Goal: Information Seeking & Learning: Learn about a topic

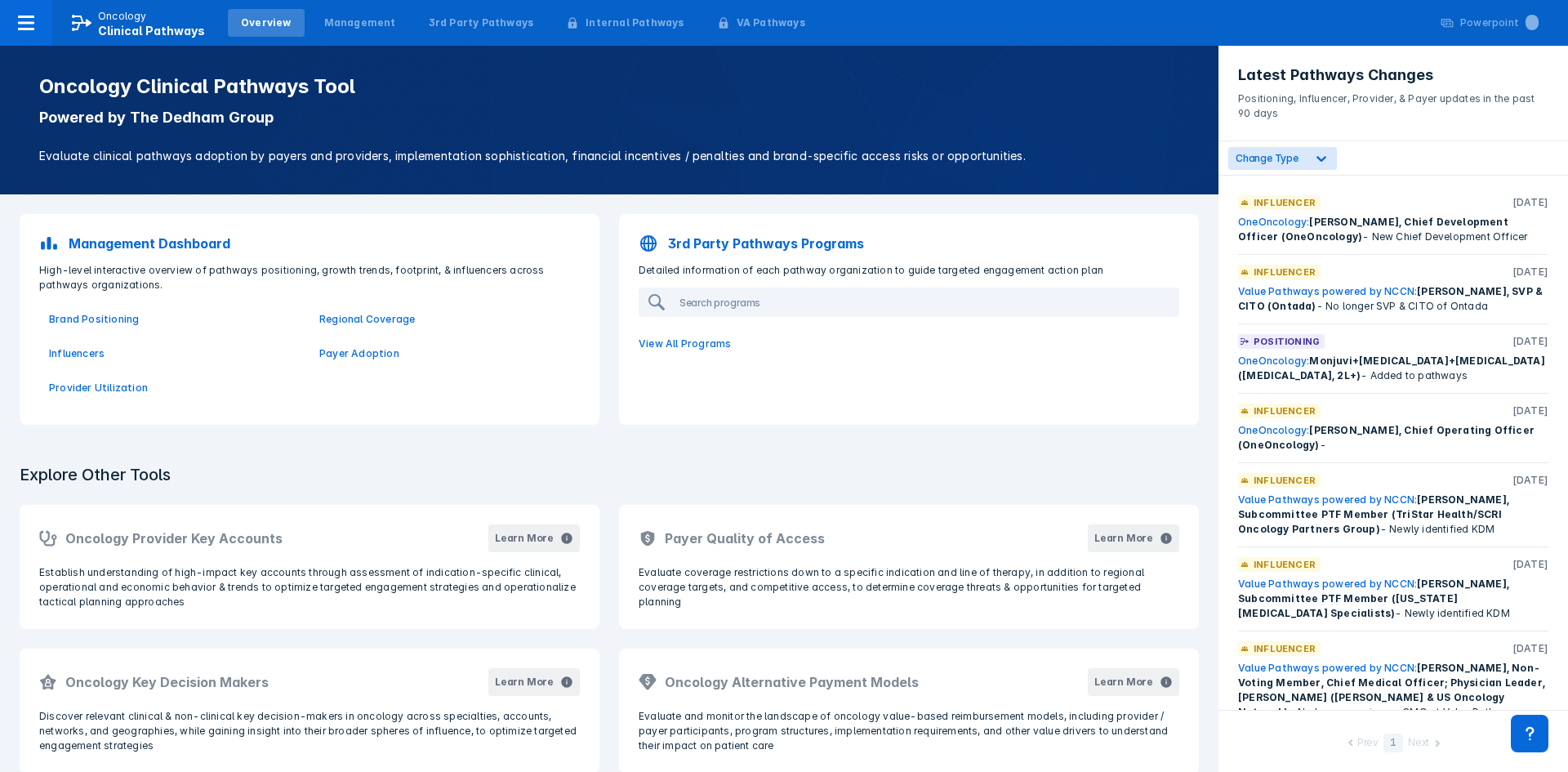
click at [269, 35] on div "Overview" at bounding box center [266, 22] width 77 height 28
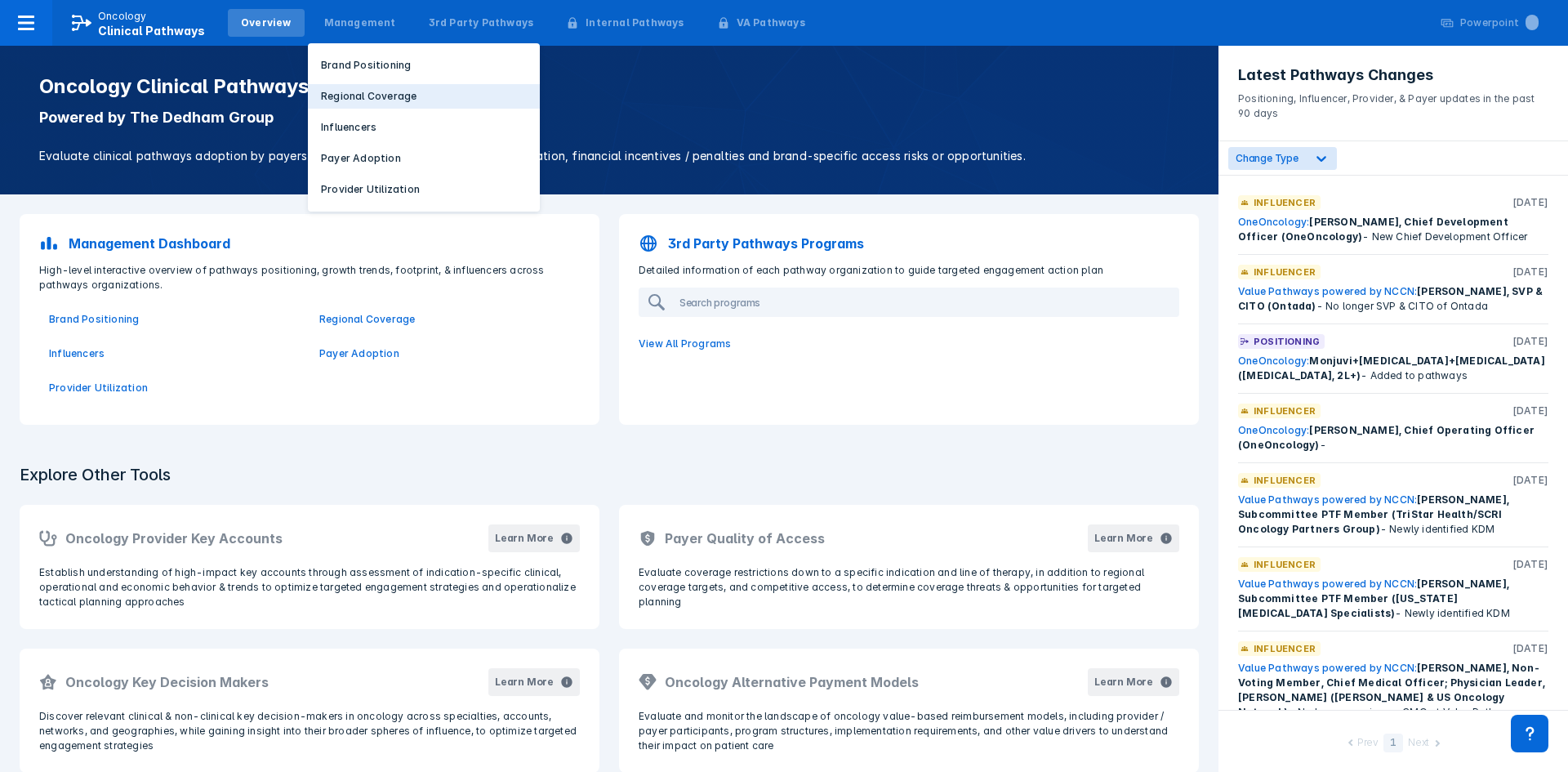
click at [350, 87] on button "Regional Coverage" at bounding box center [424, 96] width 232 height 25
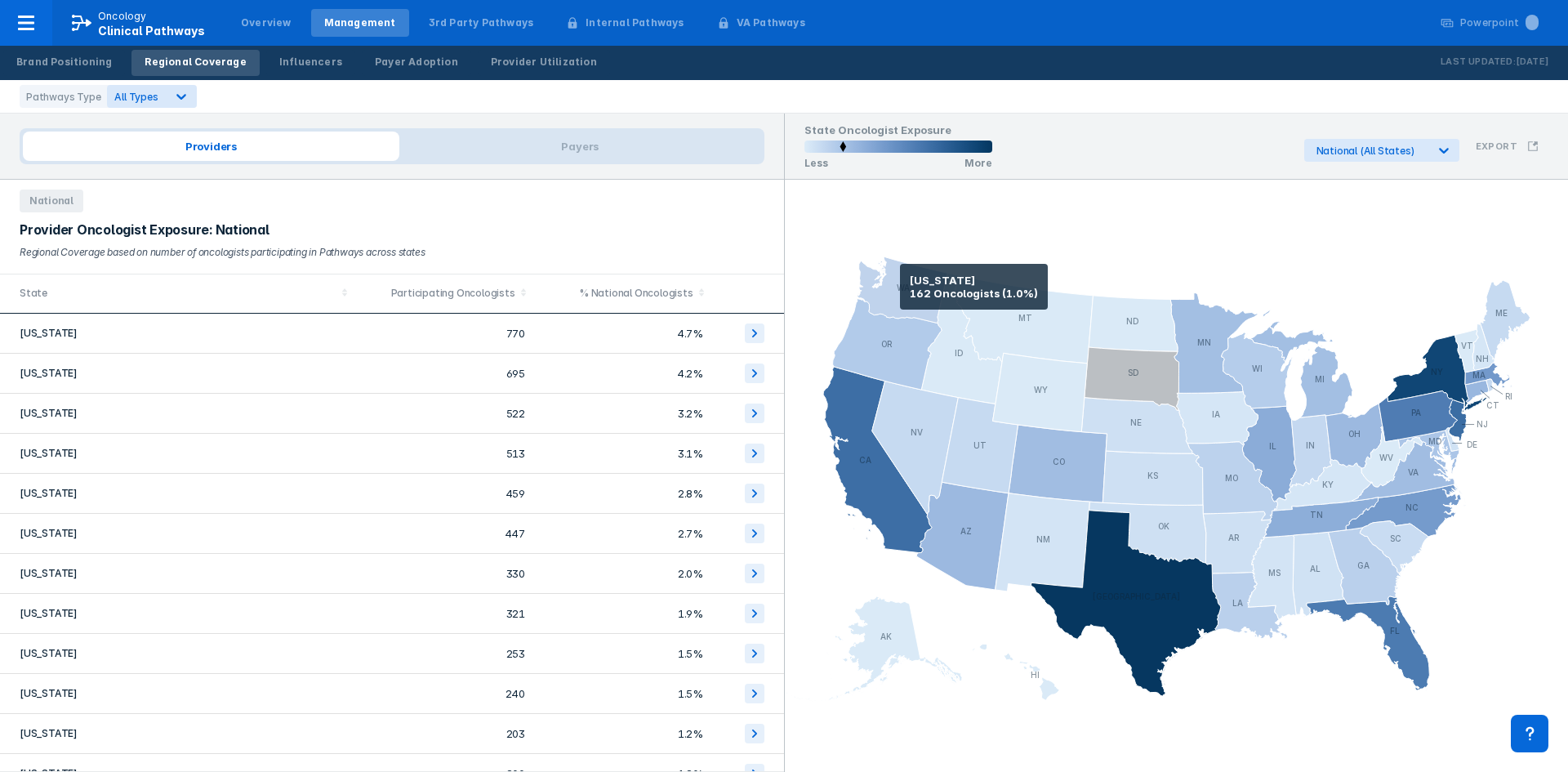
click at [900, 287] on icon at bounding box center [902, 290] width 91 height 66
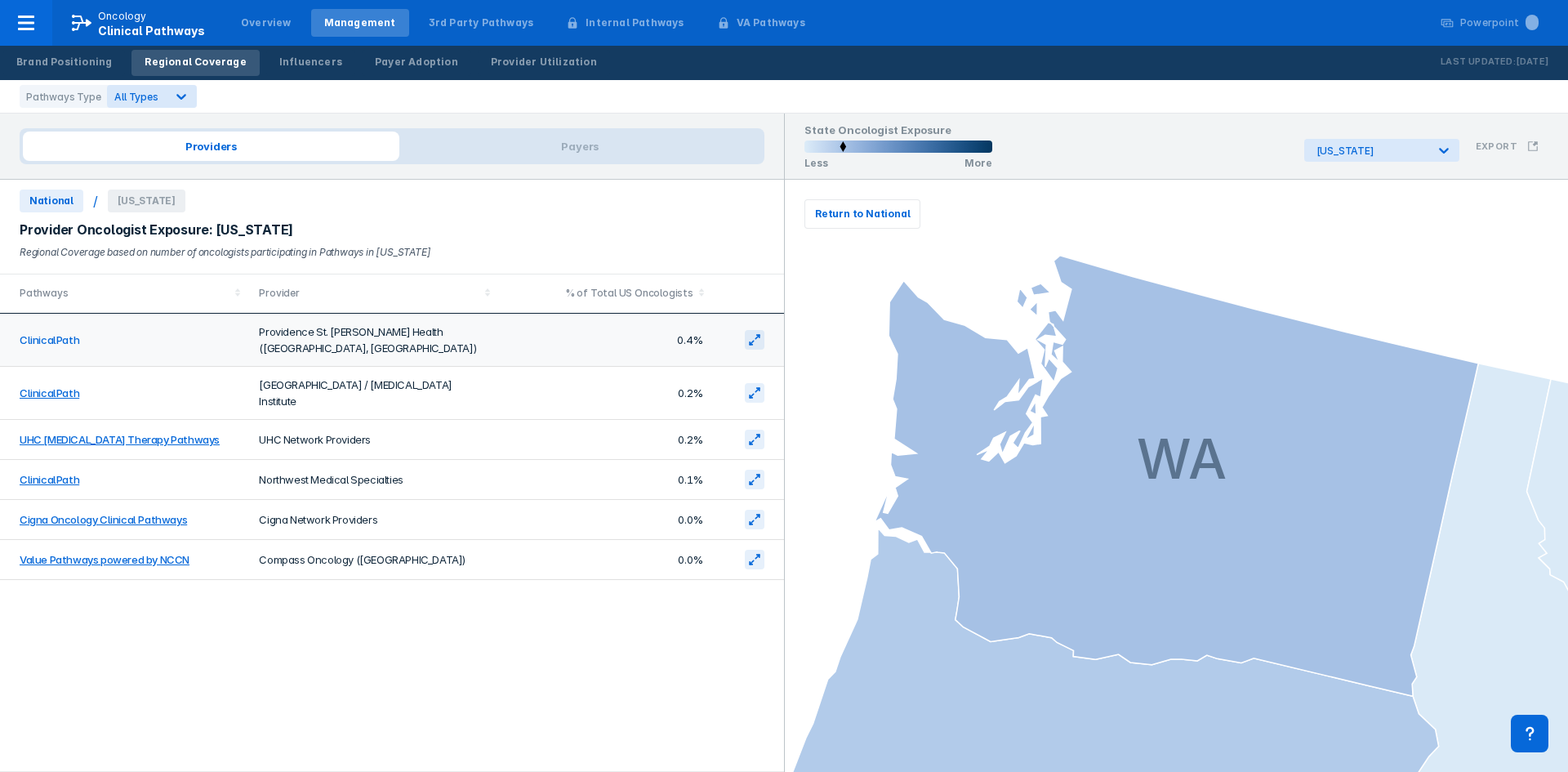
click at [50, 334] on link "ClinicalPath" at bounding box center [49, 339] width 60 height 13
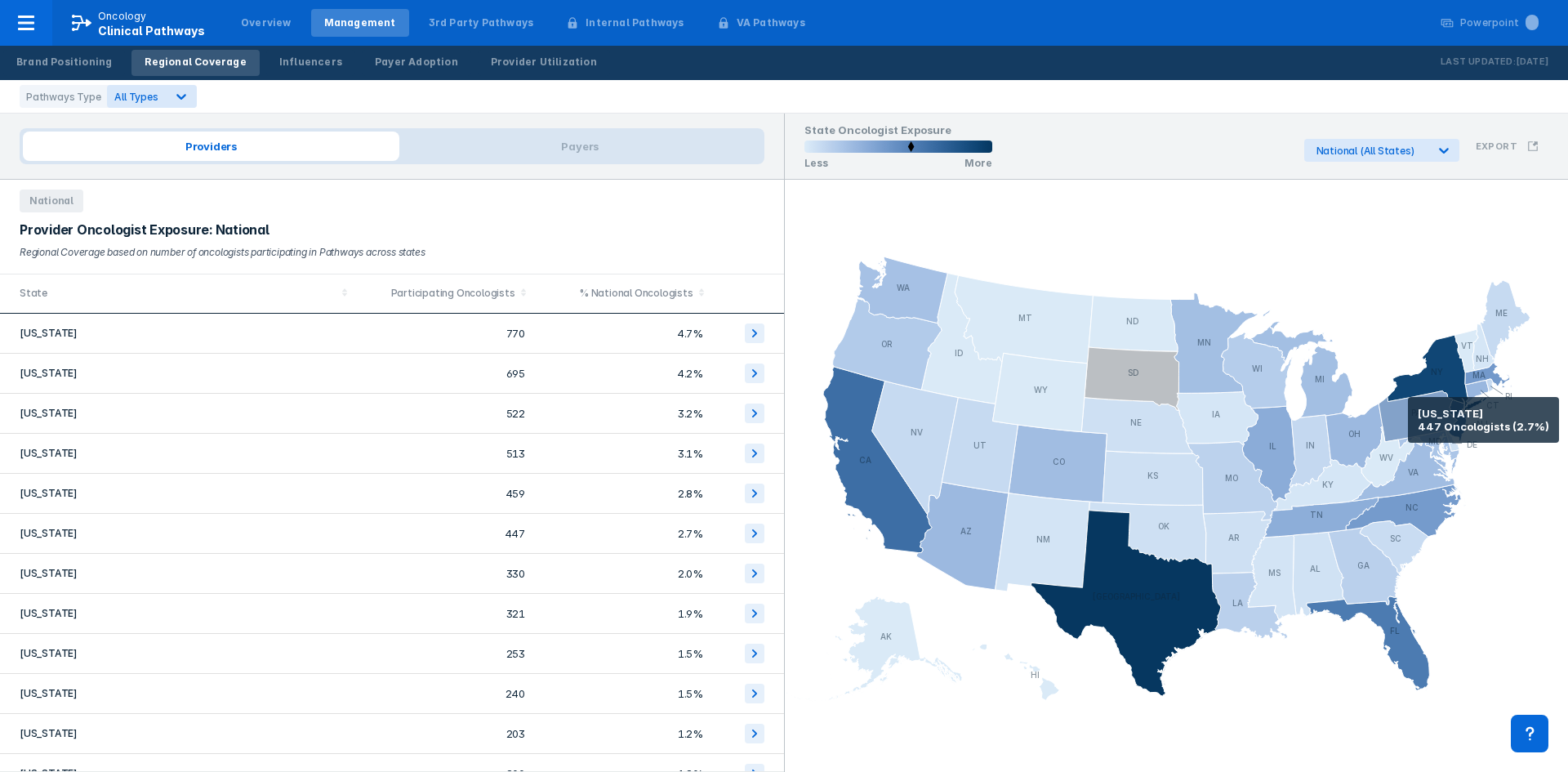
click at [1408, 419] on icon at bounding box center [1418, 415] width 78 height 51
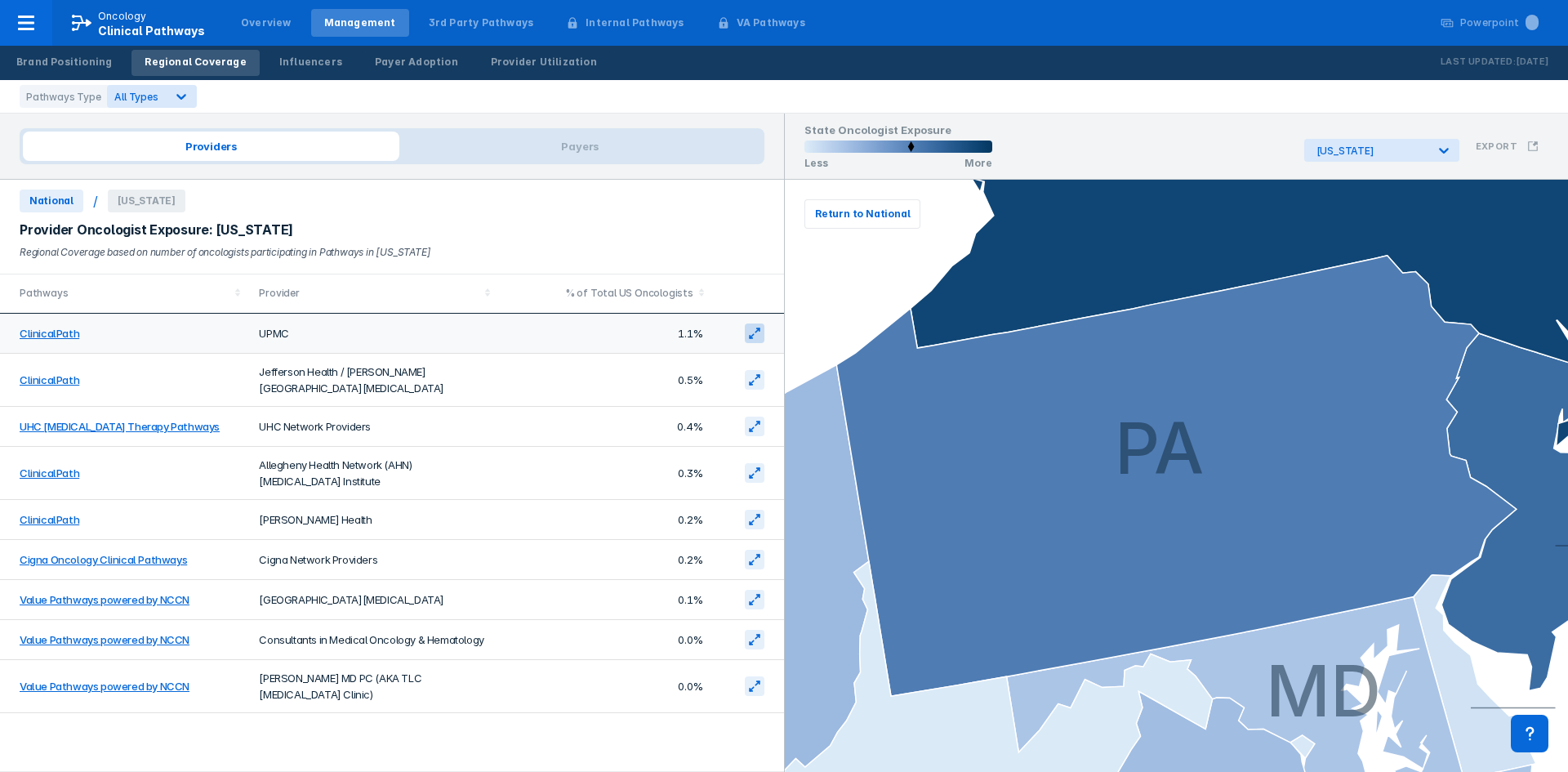
click at [758, 333] on icon at bounding box center [754, 333] width 13 height 13
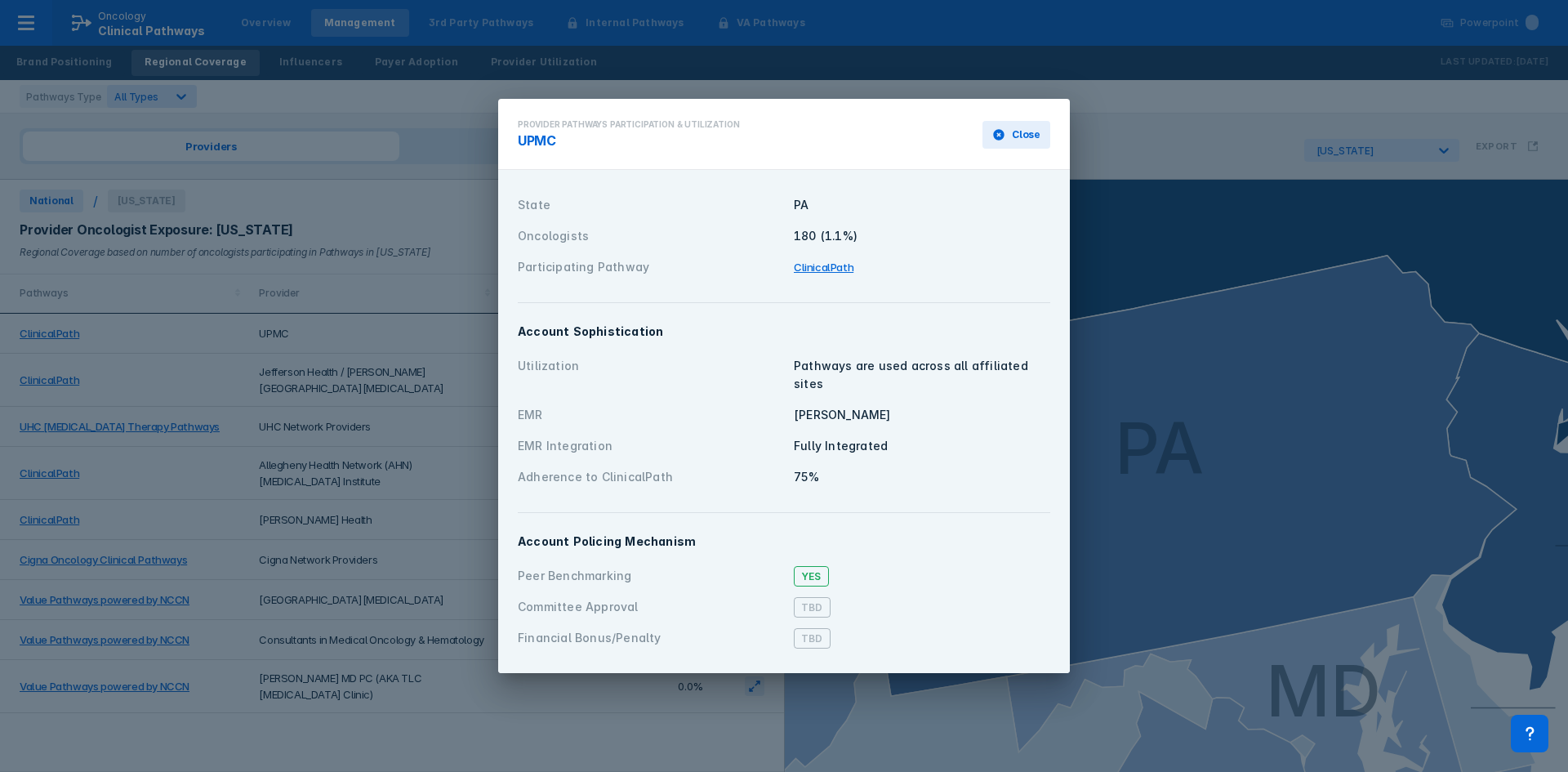
click at [828, 378] on div "Pathways are used across all affiliated sites" at bounding box center [922, 375] width 256 height 36
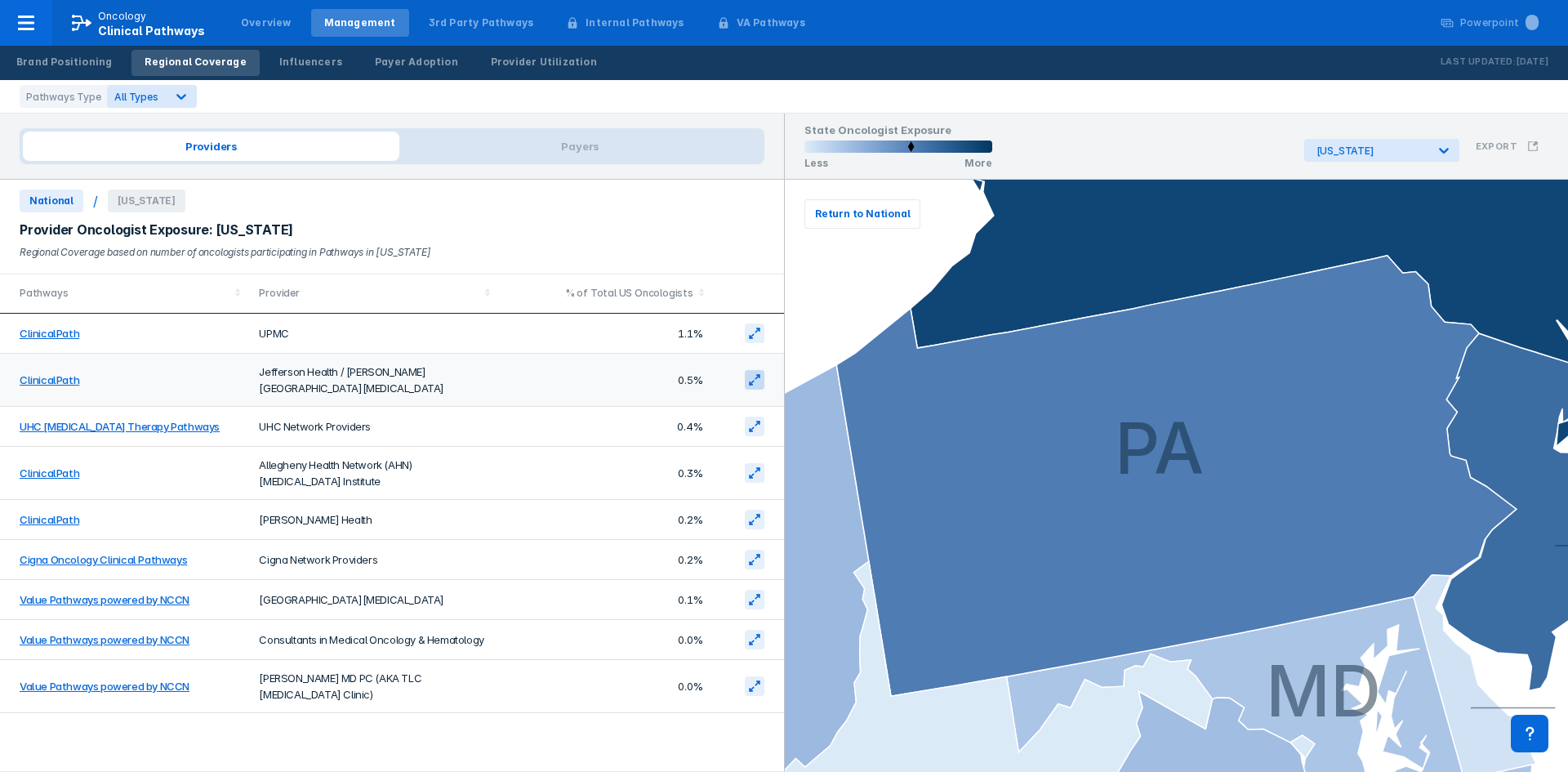
click at [763, 370] on button at bounding box center [754, 379] width 20 height 20
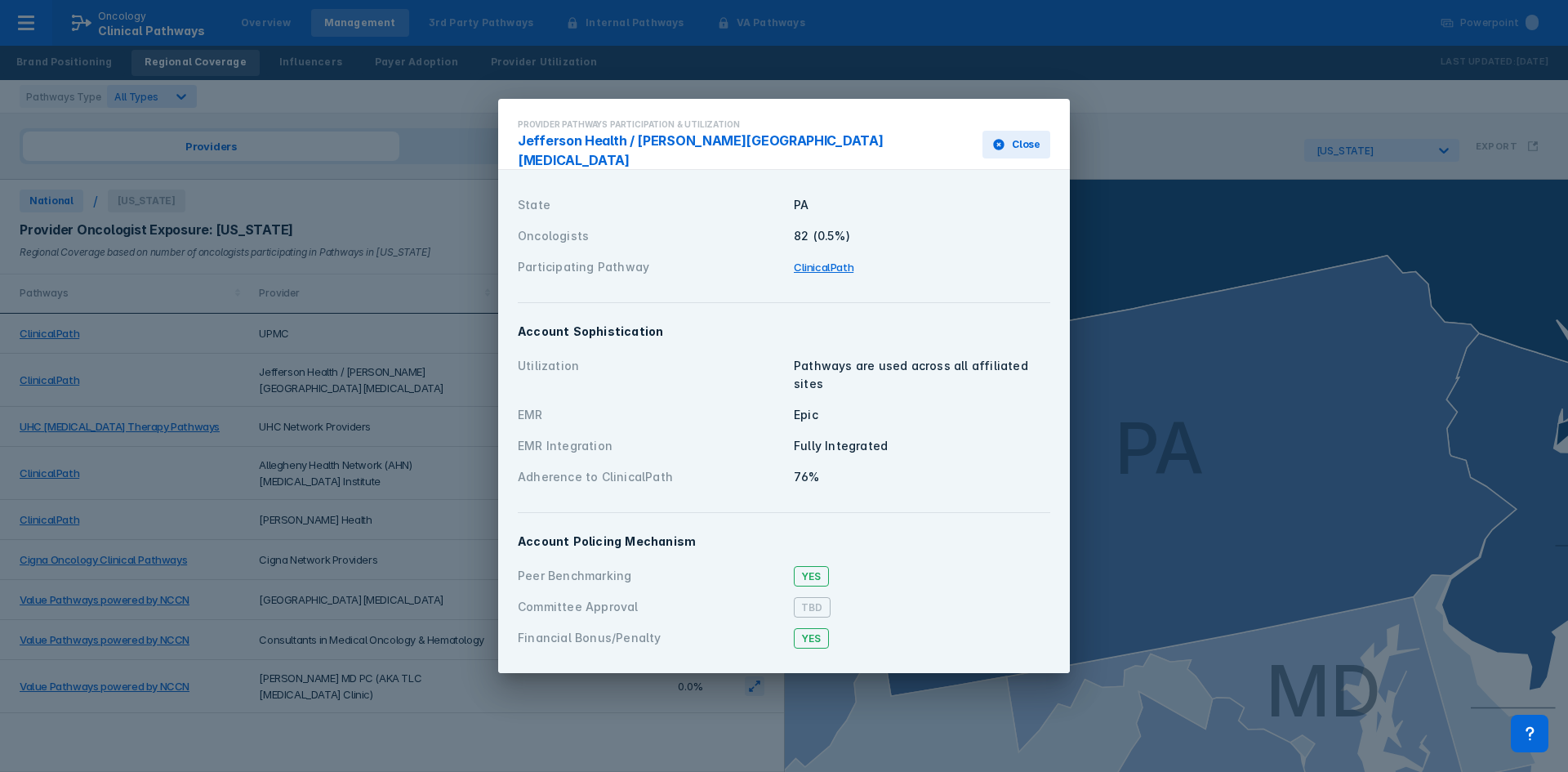
click at [818, 566] on span "Yes" at bounding box center [810, 576] width 35 height 20
click at [608, 566] on div "Peer Benchmarking" at bounding box center [650, 575] width 266 height 18
click at [1036, 149] on span "Close" at bounding box center [1026, 144] width 28 height 15
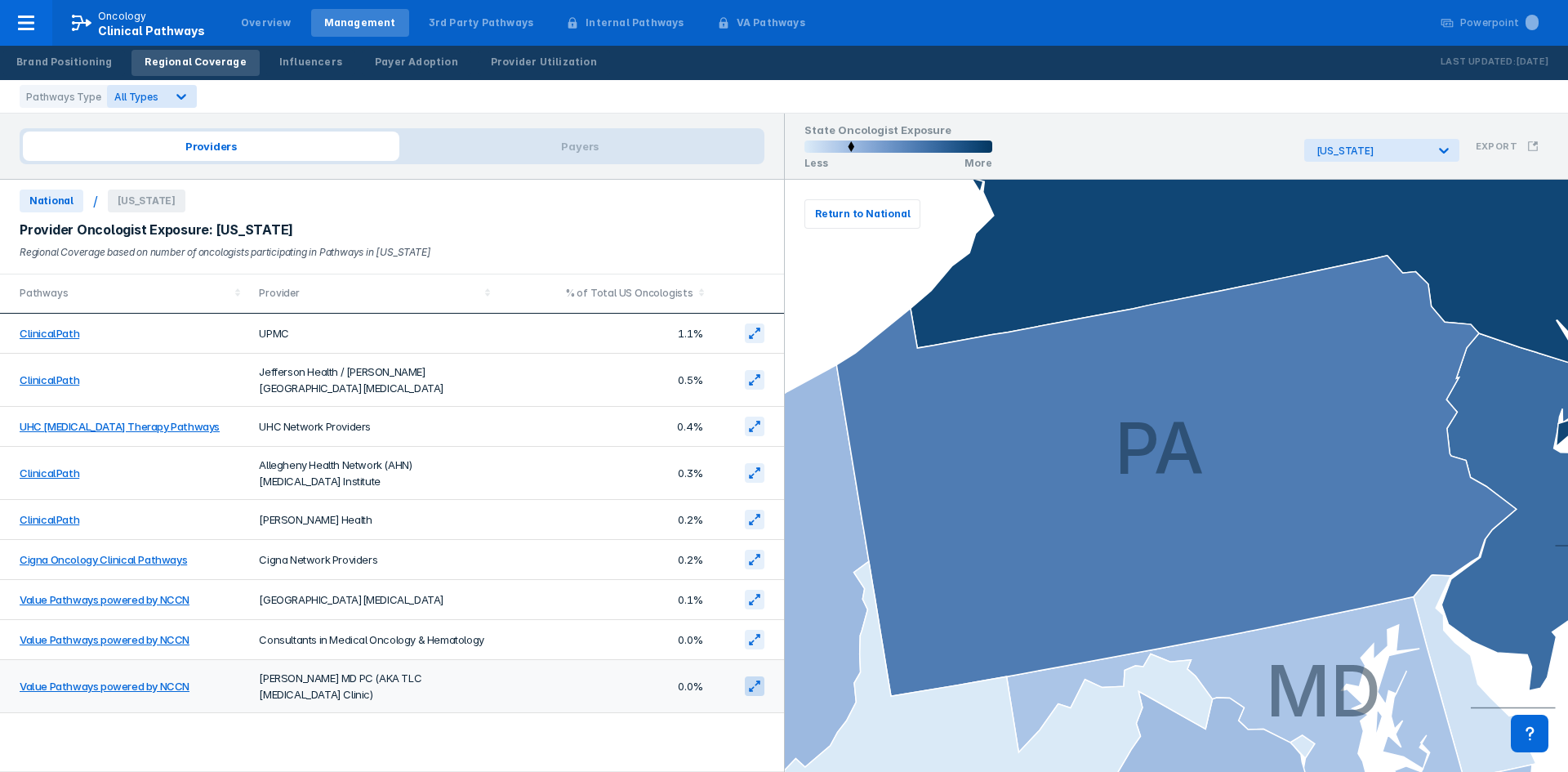
click at [760, 679] on icon at bounding box center [754, 686] width 13 height 13
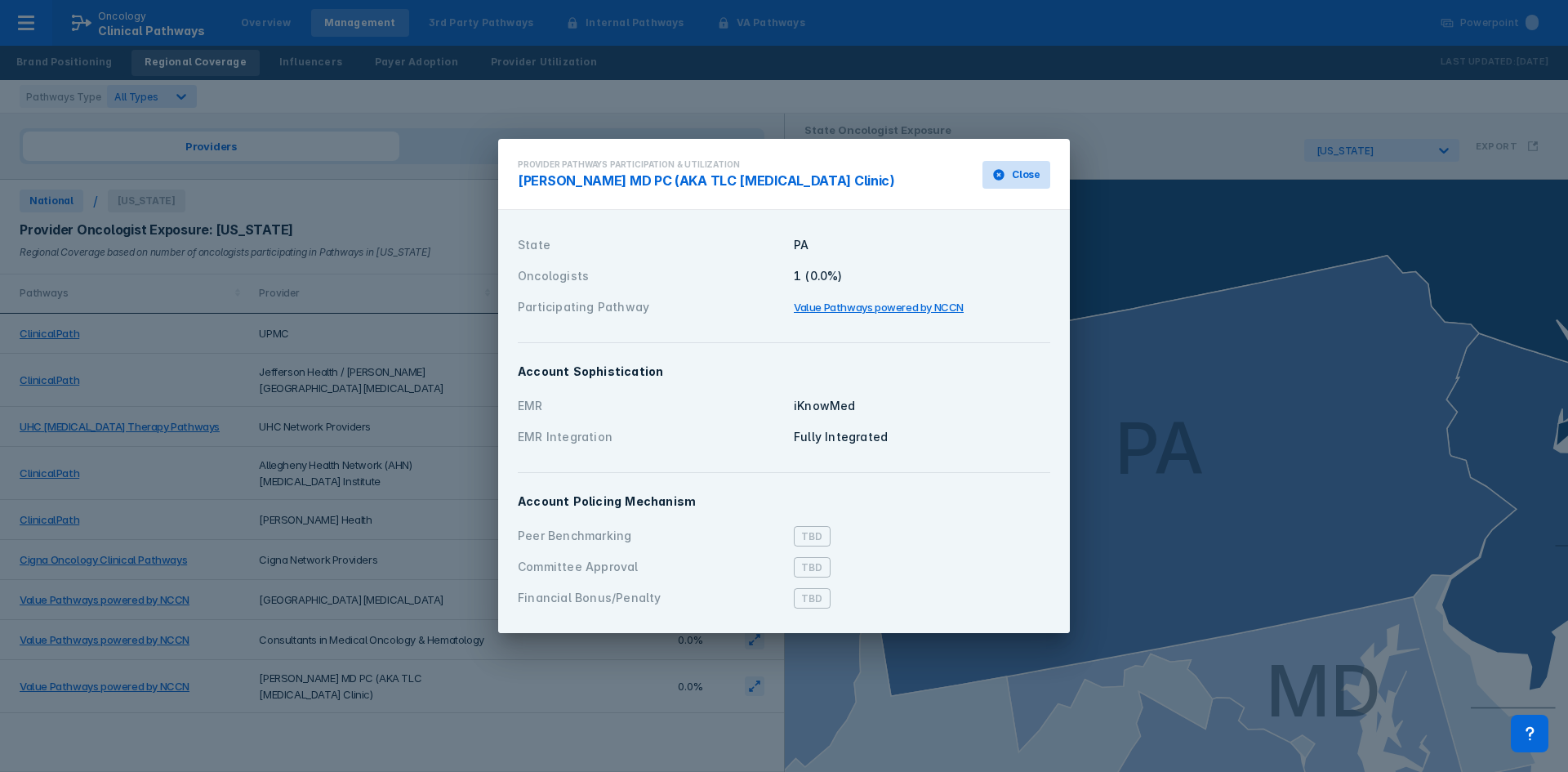
click at [1036, 172] on span "Close" at bounding box center [1026, 175] width 28 height 15
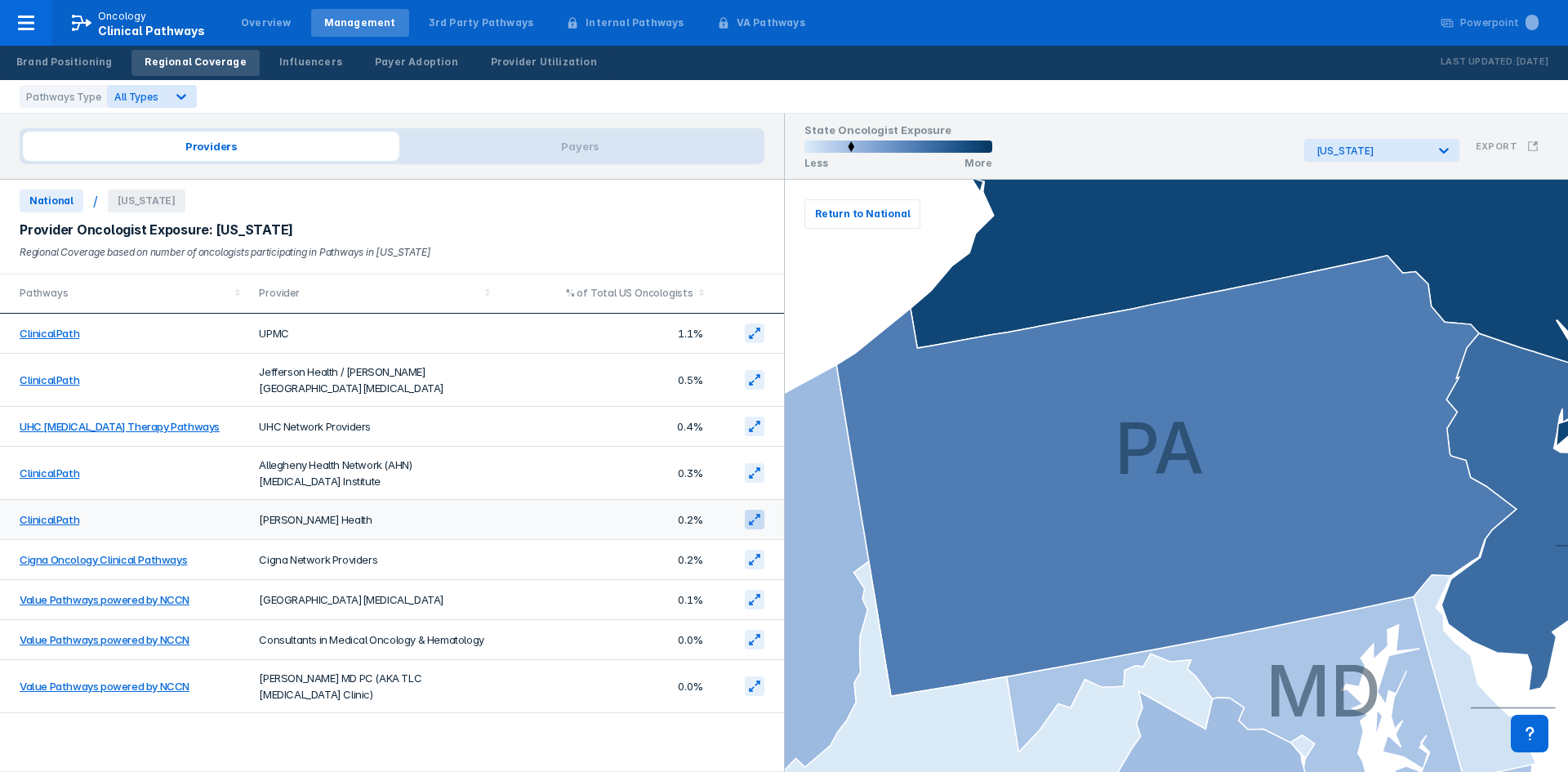
click at [753, 513] on icon at bounding box center [754, 519] width 13 height 13
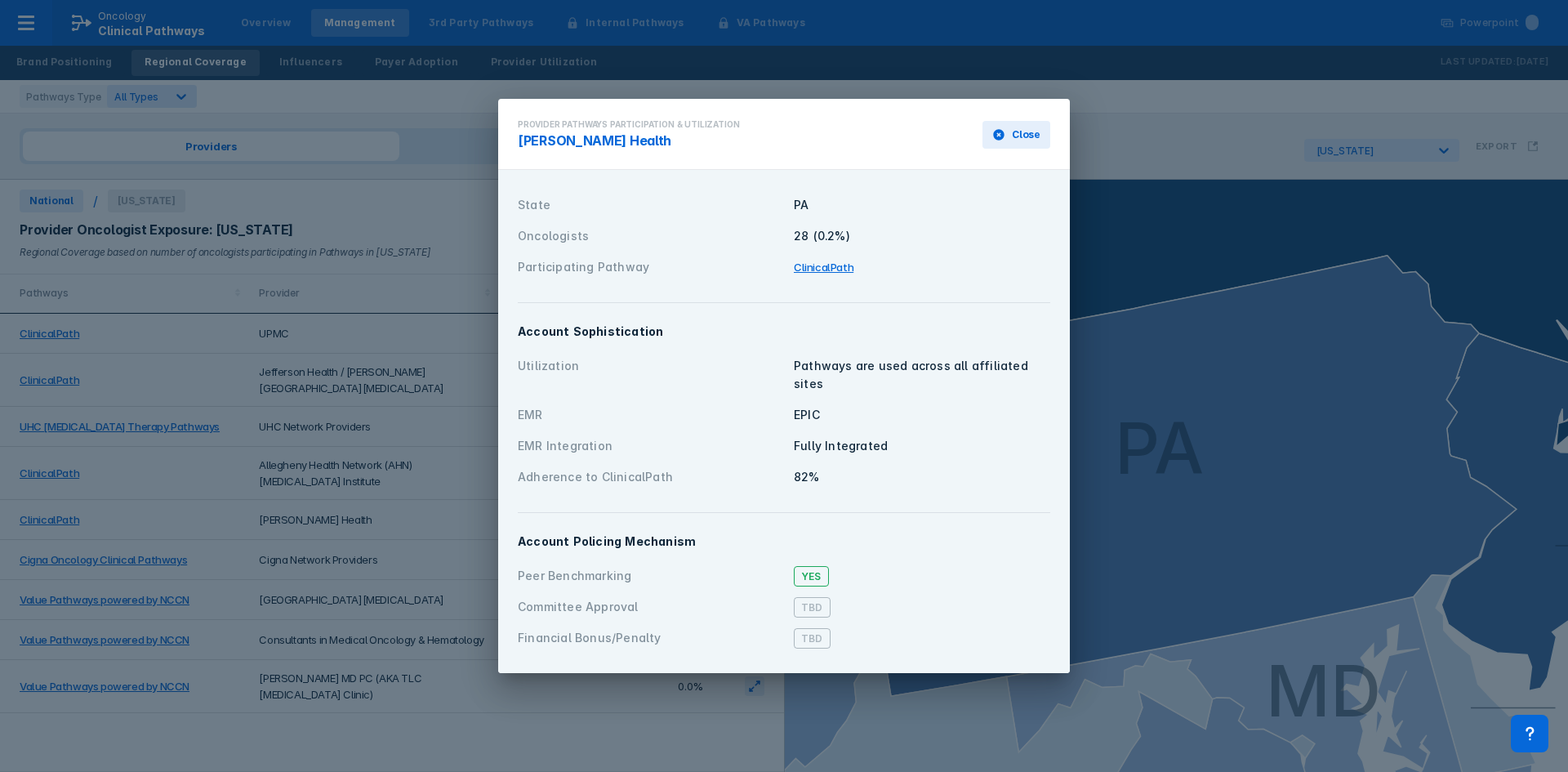
click at [797, 468] on div "82%" at bounding box center [922, 476] width 256 height 18
click at [1036, 142] on span "Close" at bounding box center [1026, 134] width 28 height 15
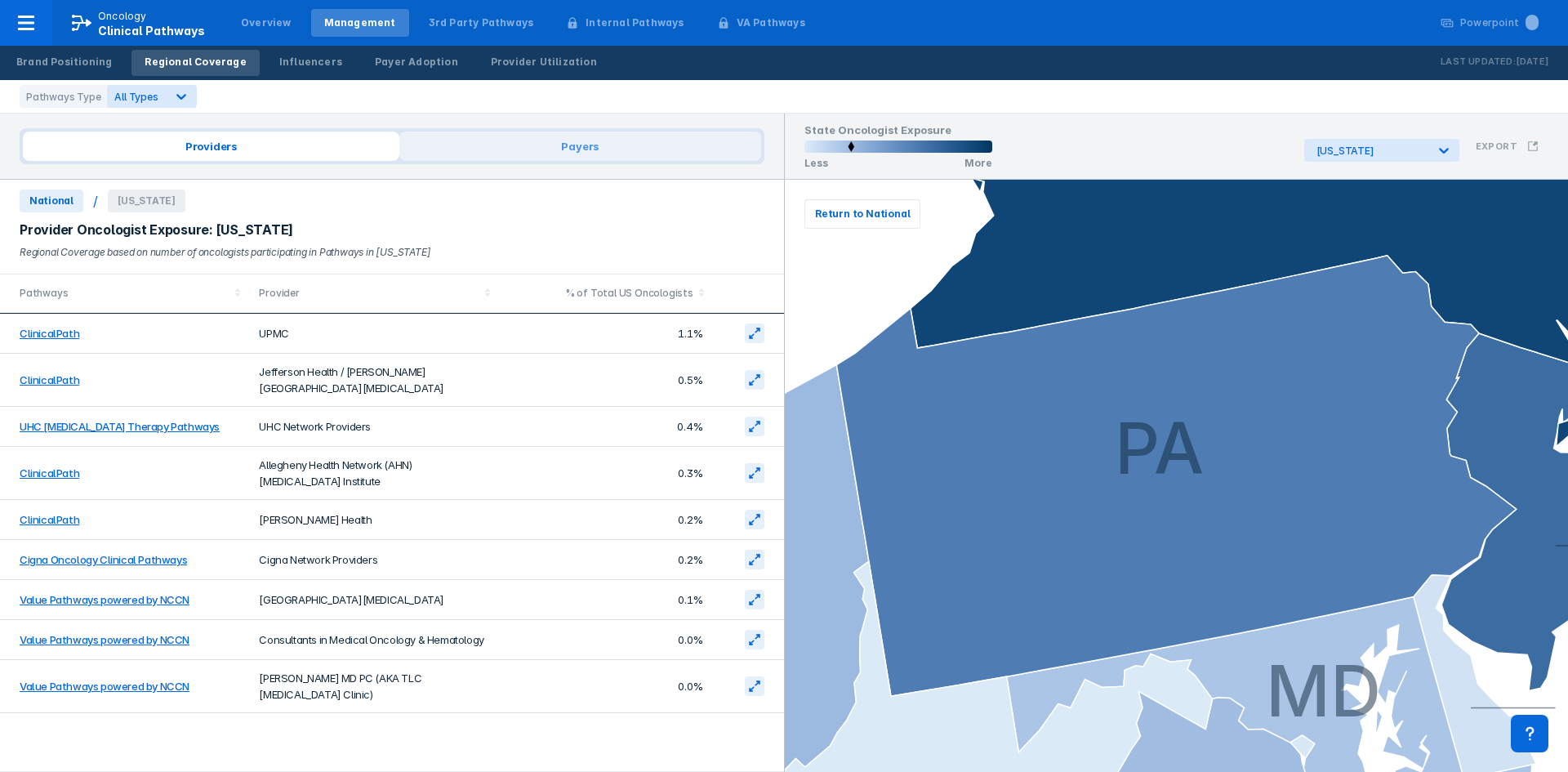
click at [654, 148] on span "Payers" at bounding box center [580, 146] width 362 height 29
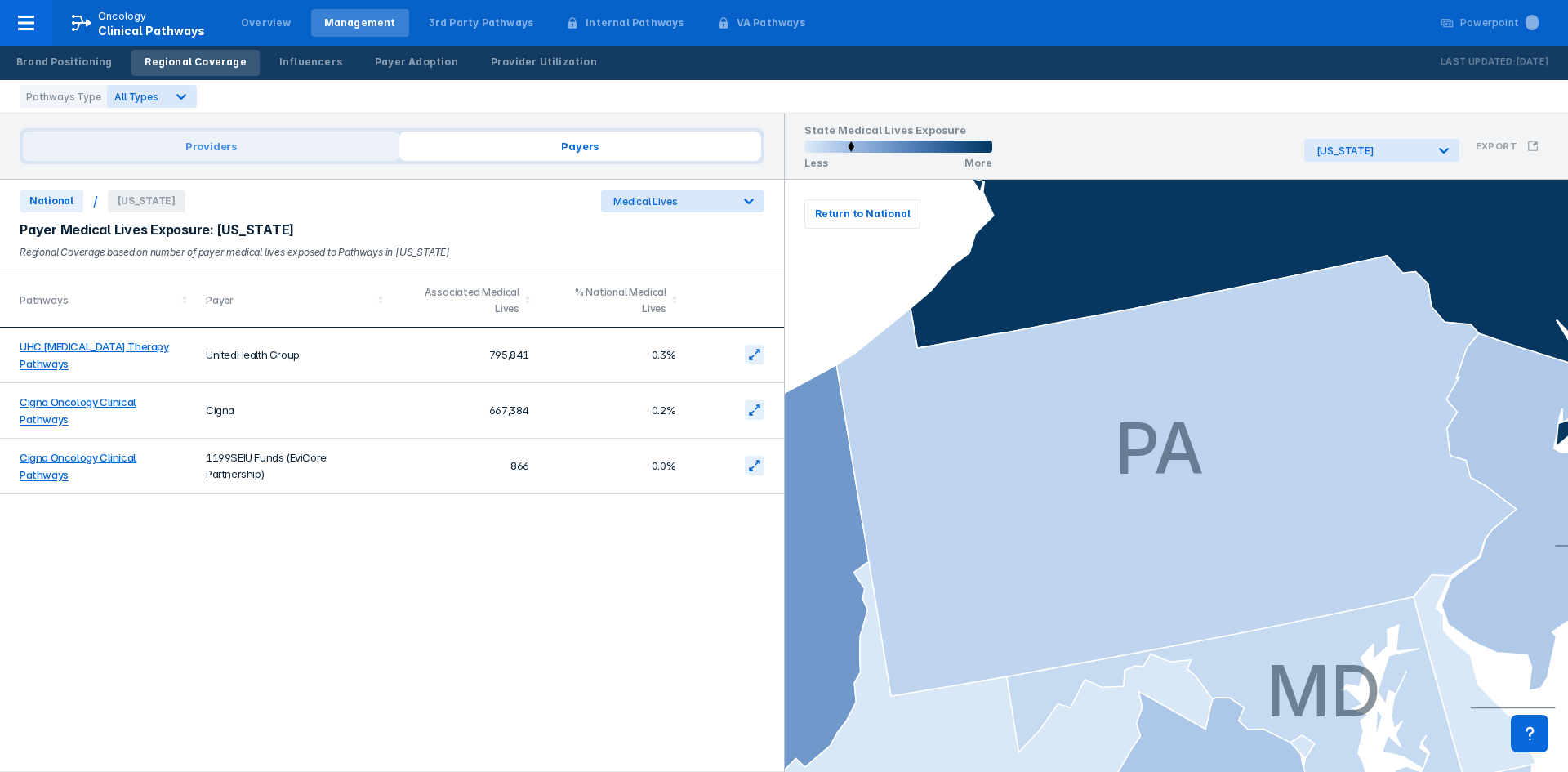
click at [232, 134] on span "Providers" at bounding box center [211, 146] width 377 height 29
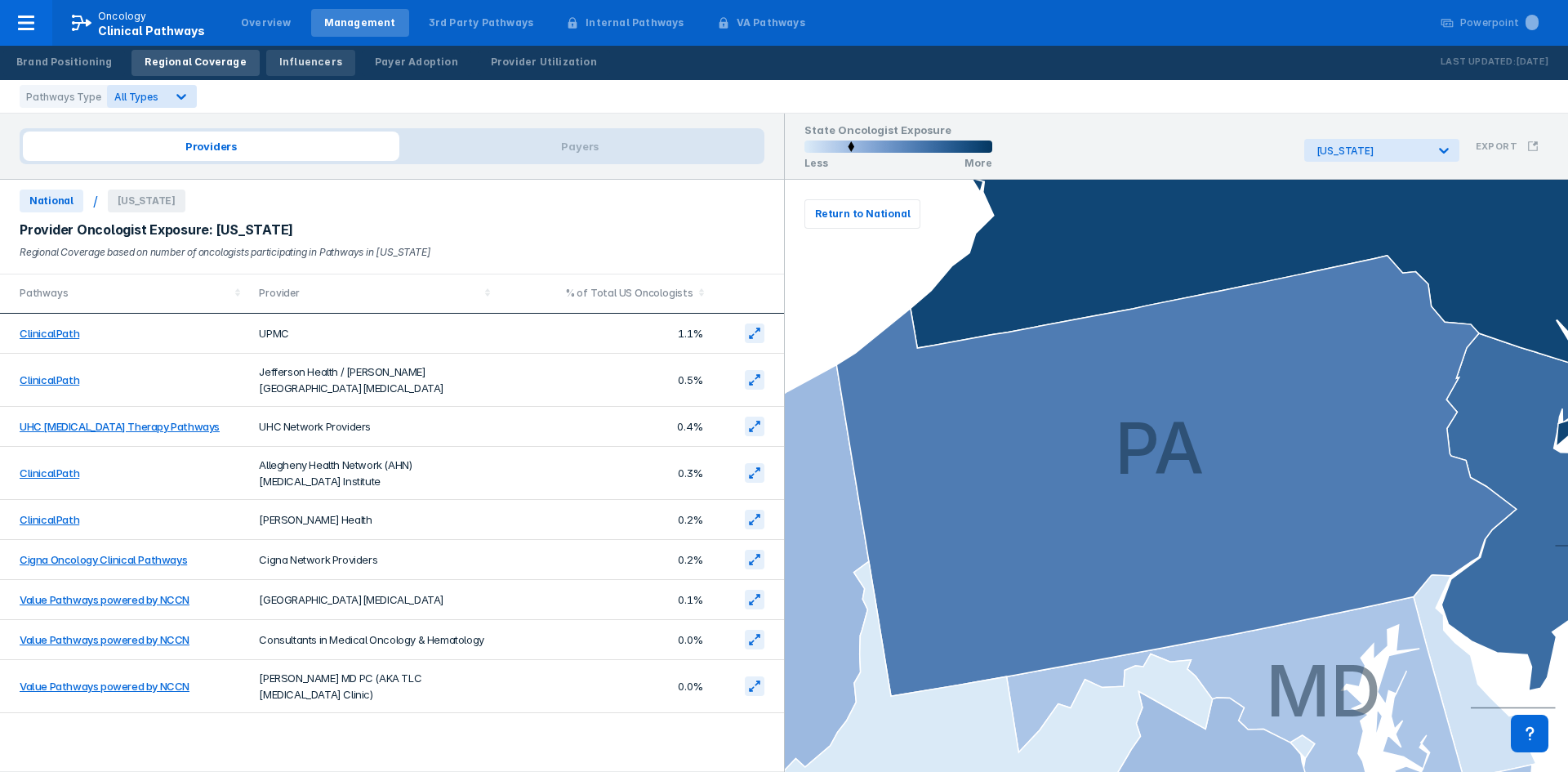
click at [284, 69] on link "Influencers" at bounding box center [311, 62] width 89 height 26
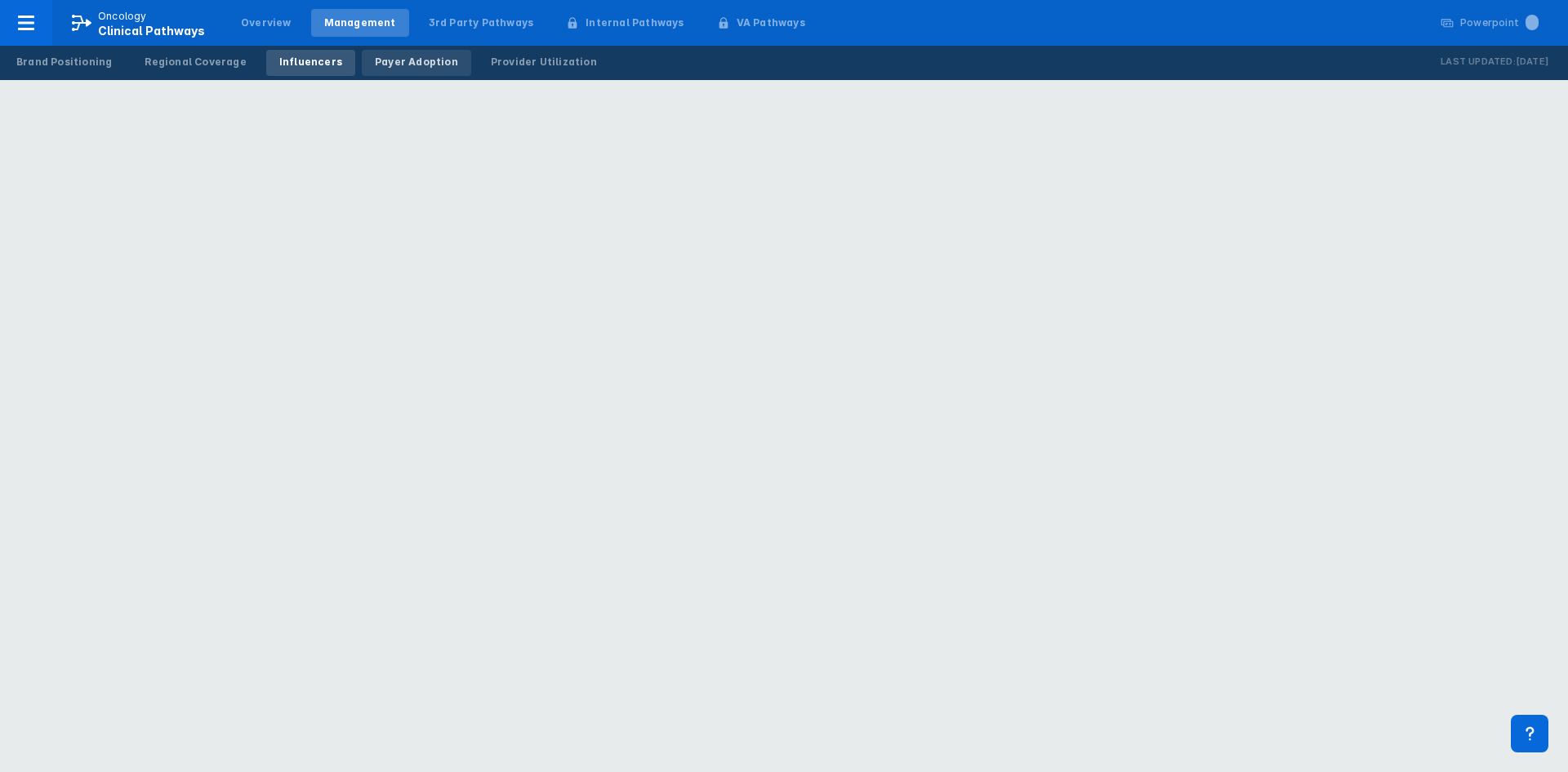
click at [380, 64] on div "Payer Adoption" at bounding box center [417, 61] width 84 height 15
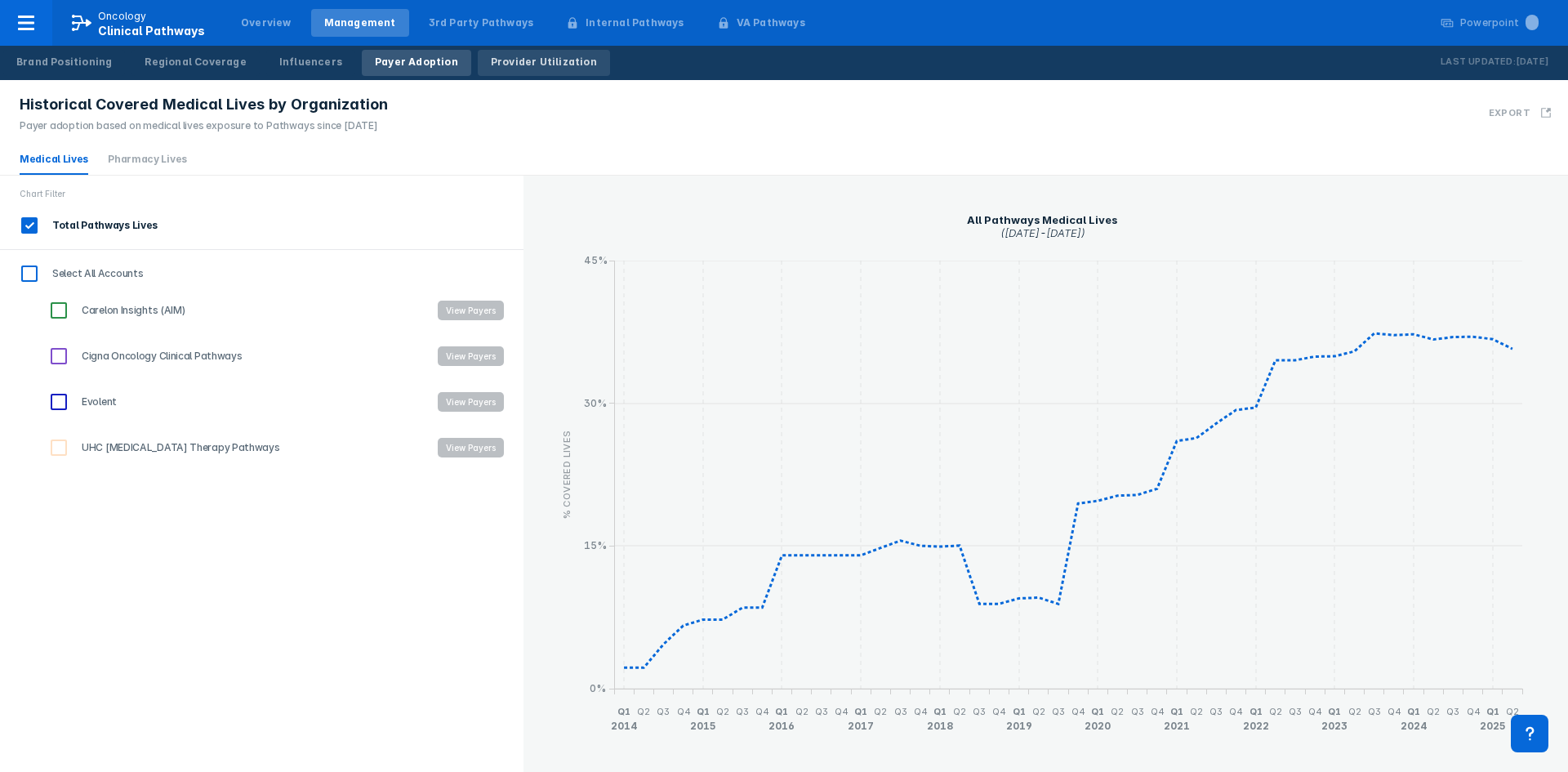
click at [491, 62] on div "Provider Utilization" at bounding box center [543, 61] width 106 height 15
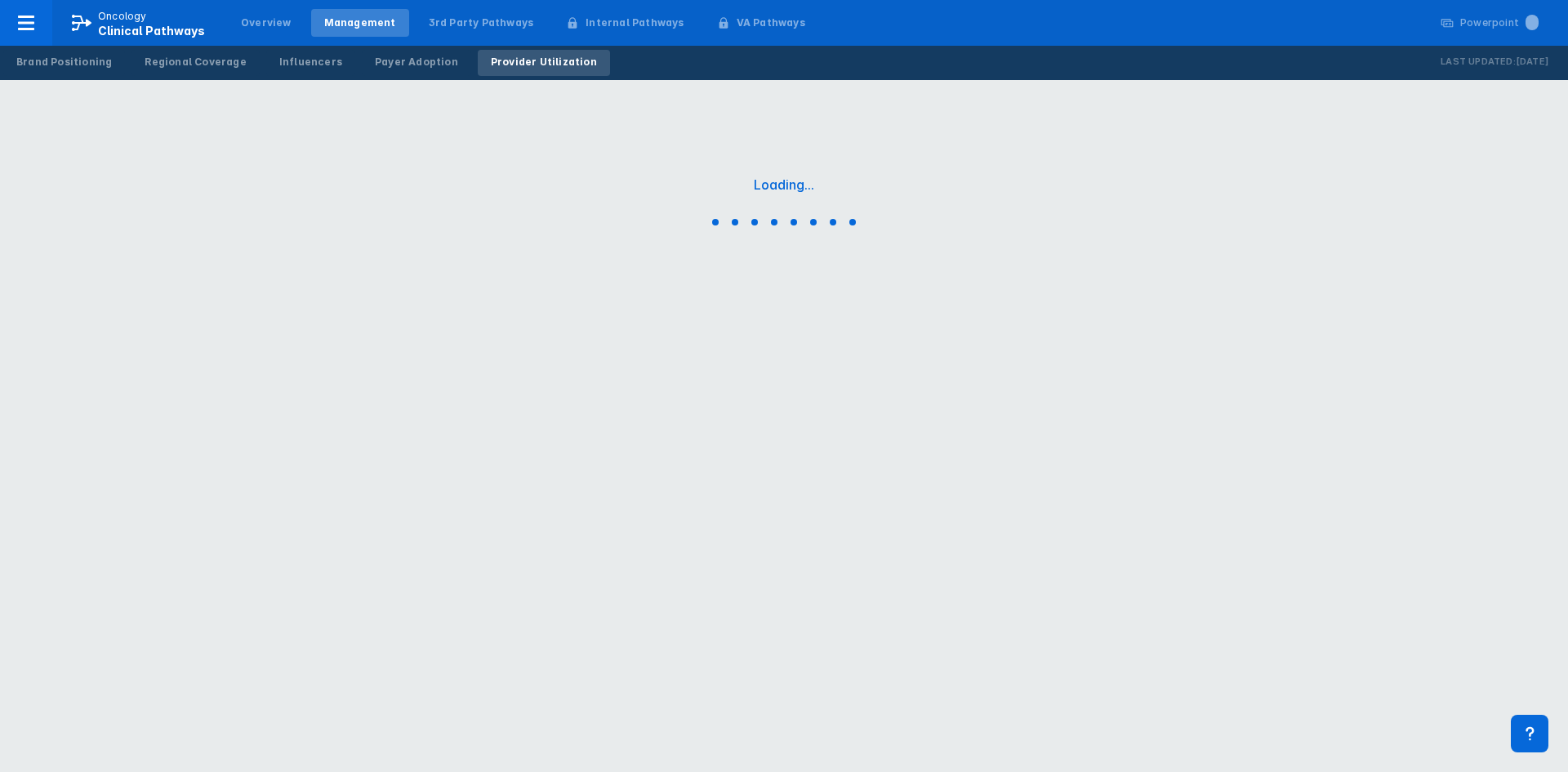
click at [491, 62] on div "Provider Utilization" at bounding box center [543, 61] width 106 height 15
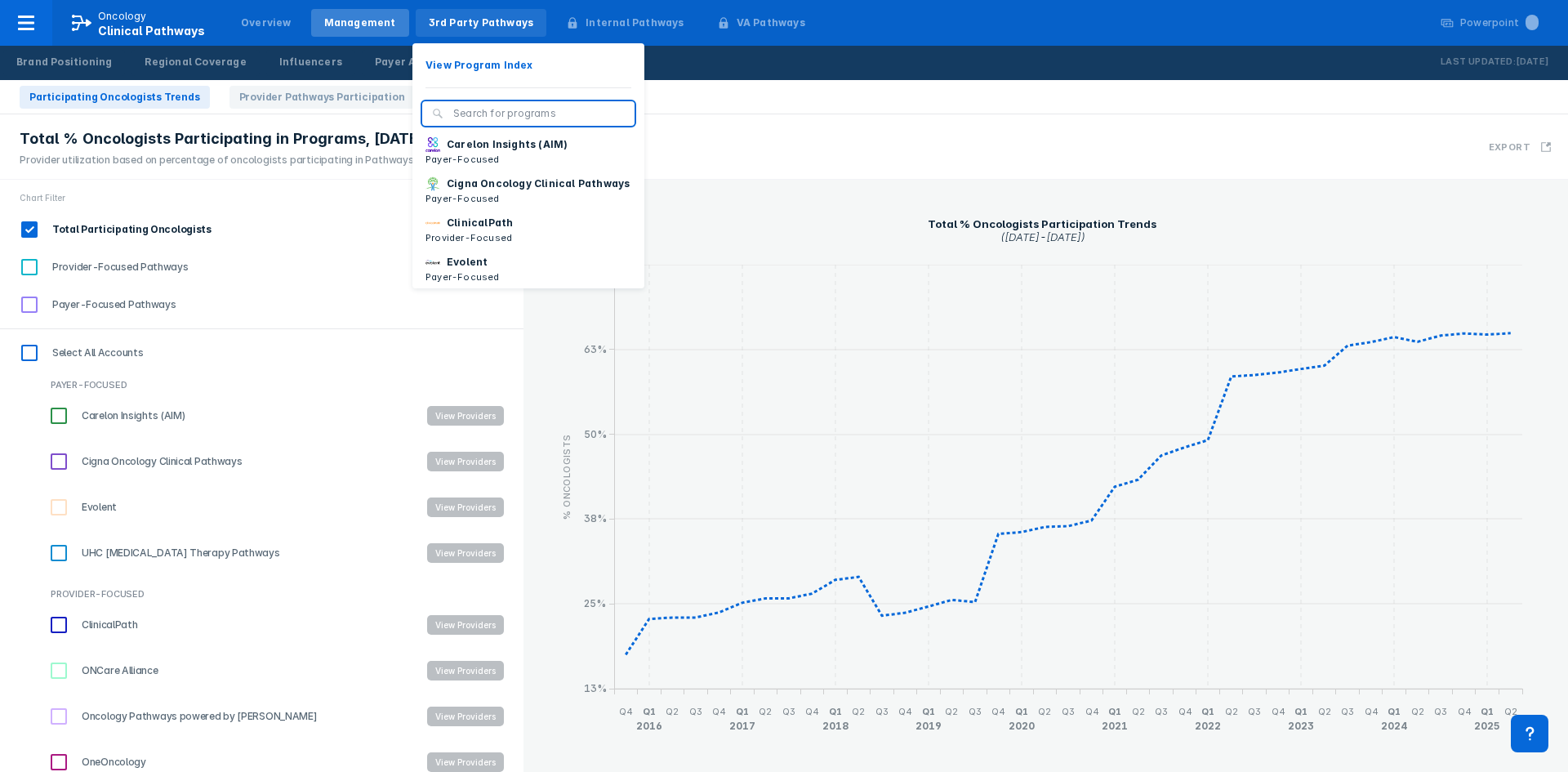
click at [438, 22] on div "3rd Party Pathways" at bounding box center [481, 22] width 105 height 15
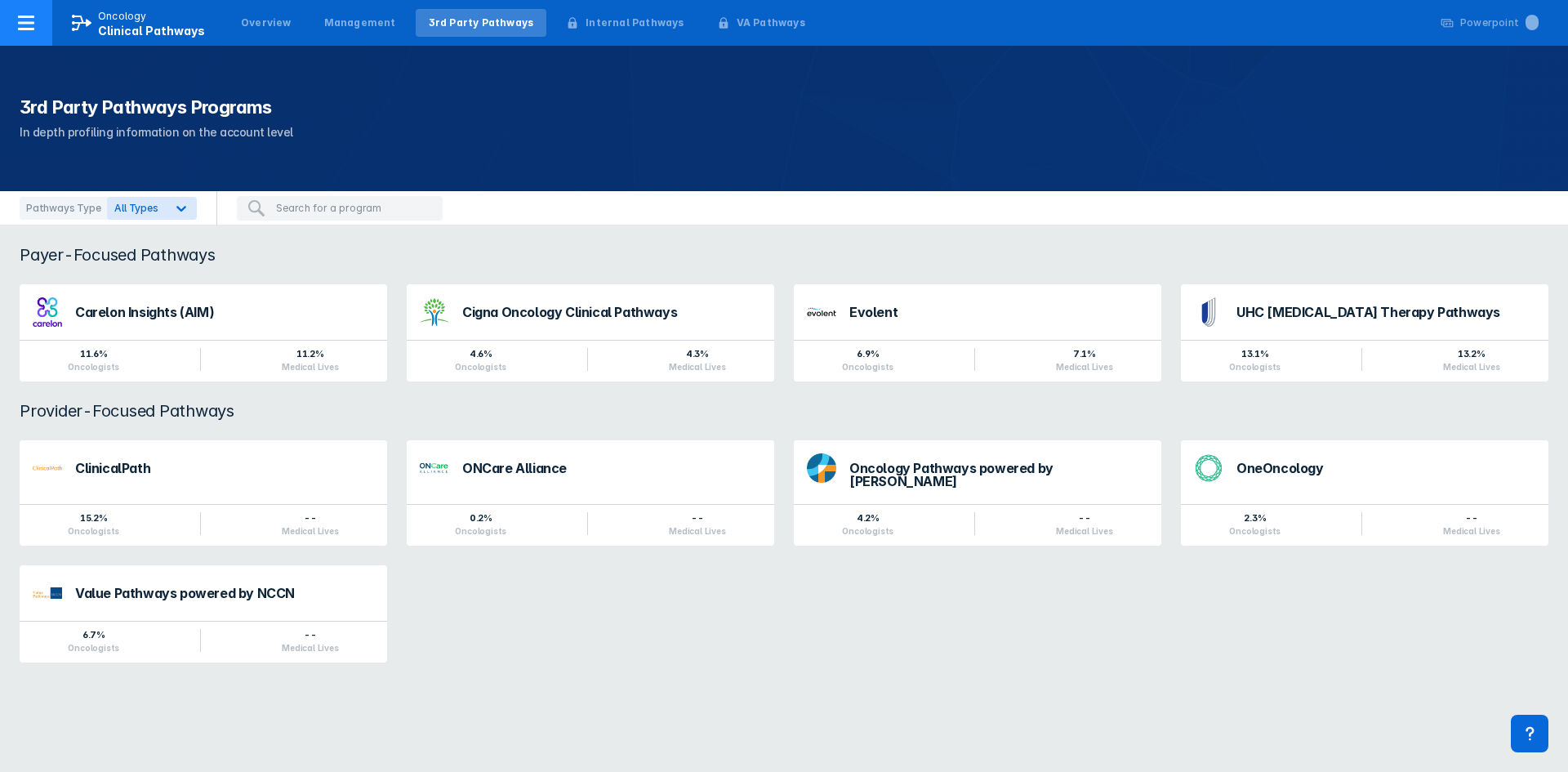
click at [45, 19] on div at bounding box center [26, 22] width 53 height 45
